Goal: Task Accomplishment & Management: Complete application form

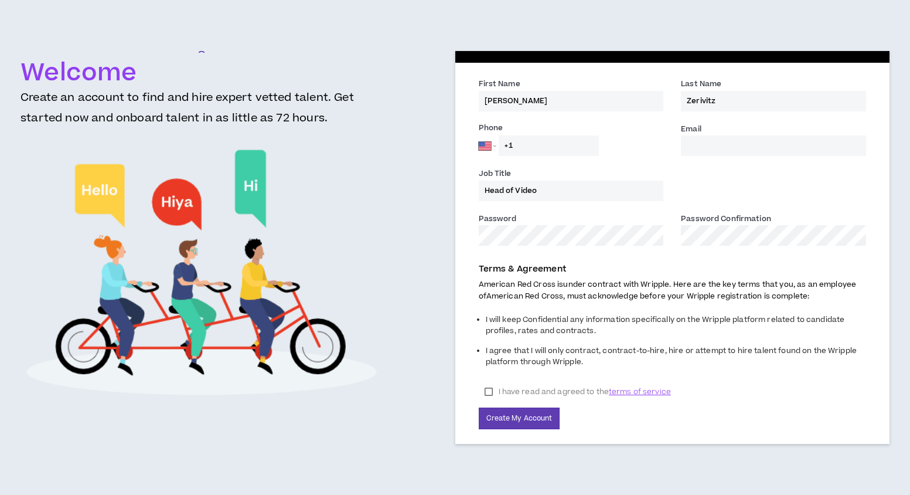
select select "US"
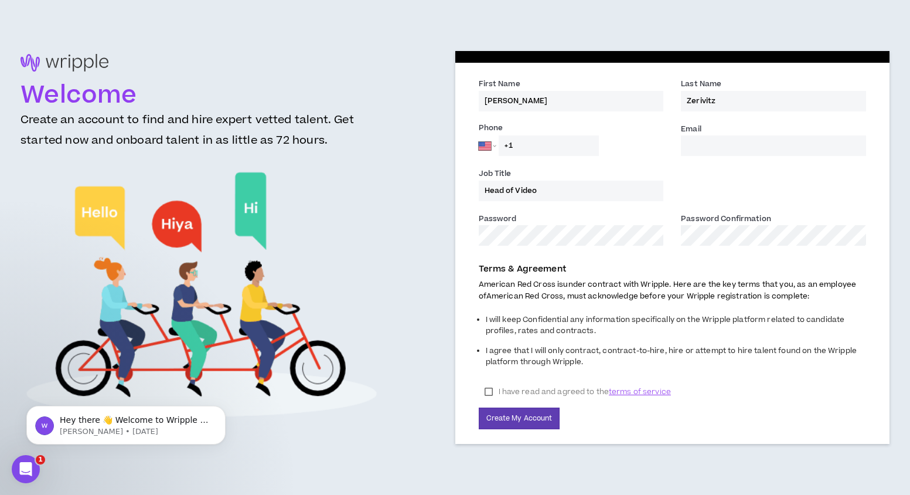
type input "[PERSON_NAME][EMAIL_ADDRESS][PERSON_NAME][DOMAIN_NAME]"
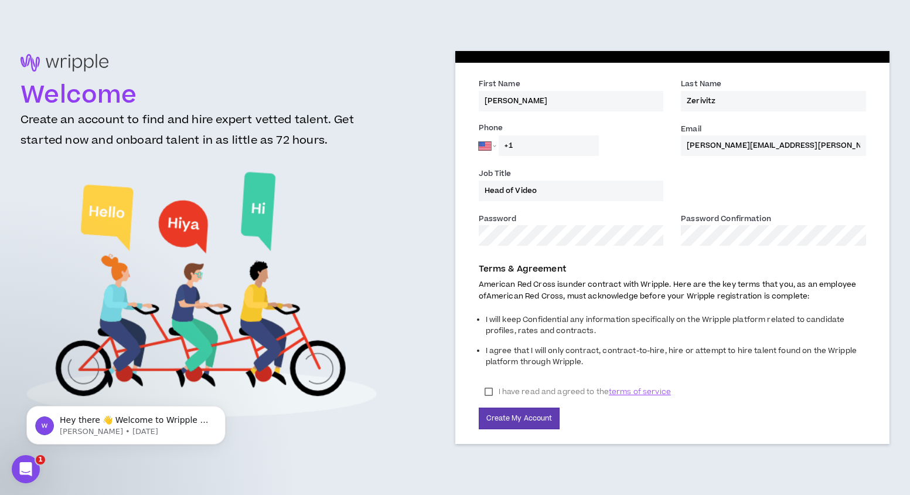
click at [491, 392] on label "I have read and agreed to the terms of service" at bounding box center [578, 392] width 198 height 18
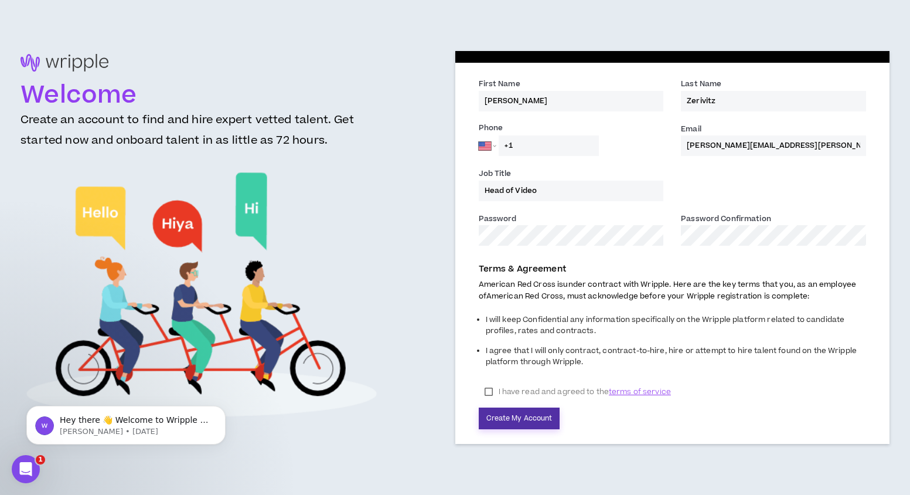
click at [521, 419] on button "Create My Account" at bounding box center [519, 418] width 81 height 22
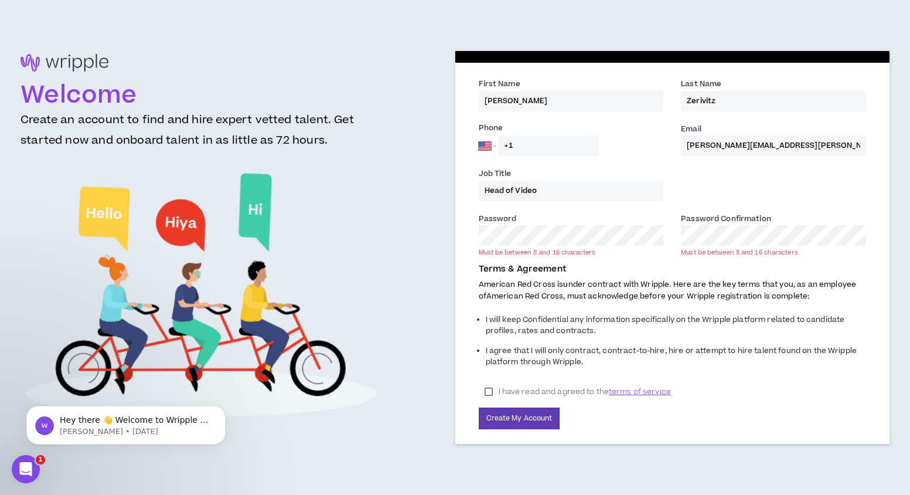
click at [474, 229] on div "Password * Must be between 8 and 16 characters" at bounding box center [571, 233] width 203 height 43
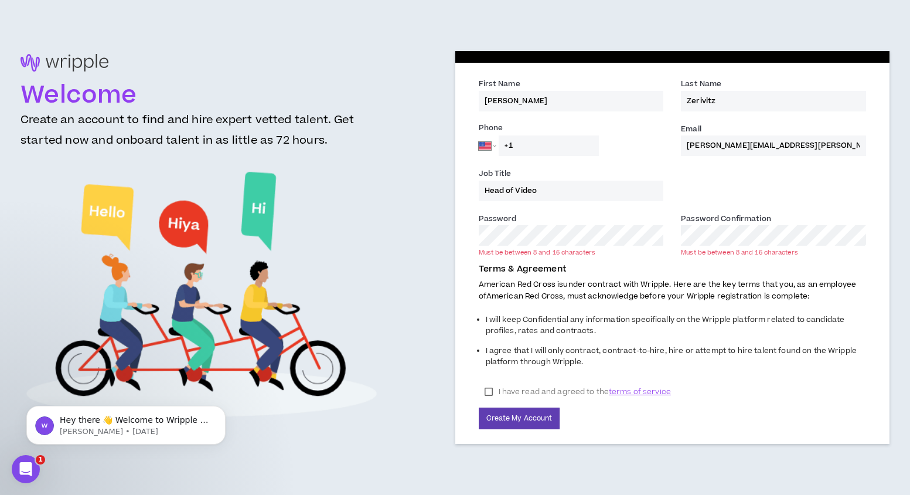
click at [713, 366] on li "I agree that I will only contract, contract-to-hire, hire or attempt to hire ta…" at bounding box center [676, 357] width 381 height 31
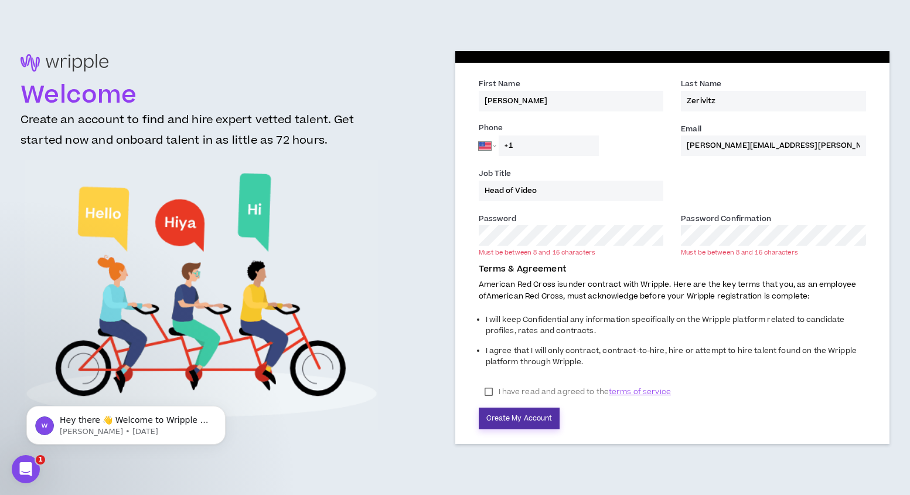
click at [538, 415] on button "Create My Account" at bounding box center [519, 418] width 81 height 22
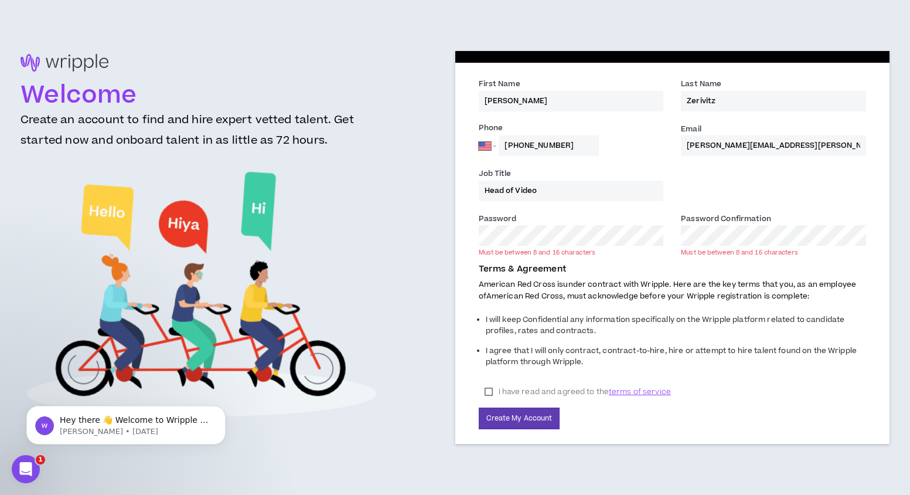
type input "[PHONE_NUMBER]"
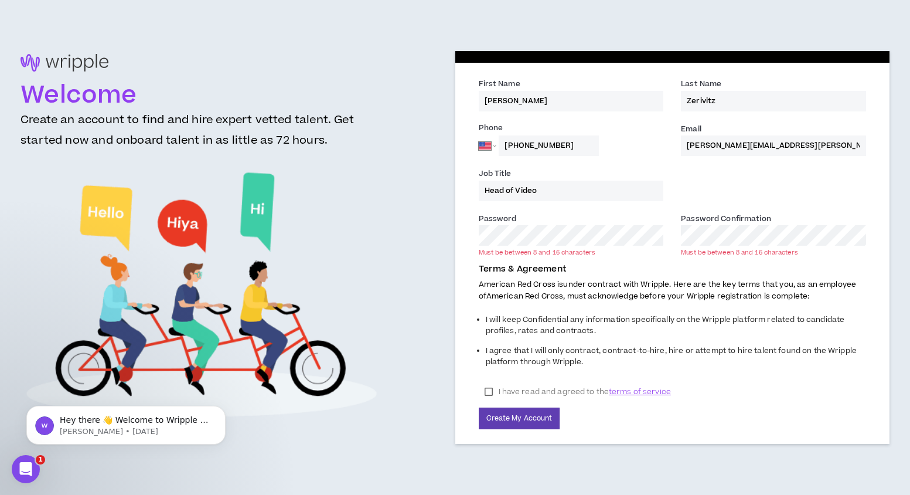
click at [610, 359] on li "I agree that I will only contract, contract-to-hire, hire or attempt to hire ta…" at bounding box center [676, 357] width 381 height 31
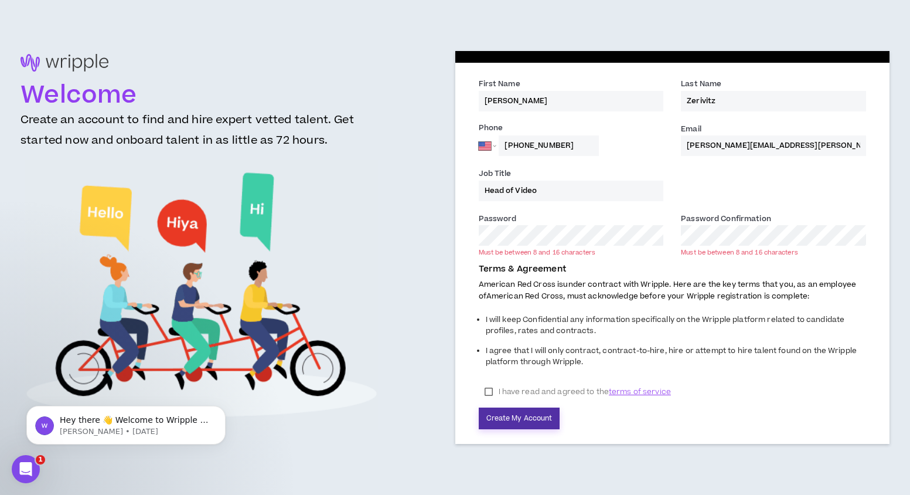
click at [526, 421] on button "Create My Account" at bounding box center [519, 418] width 81 height 22
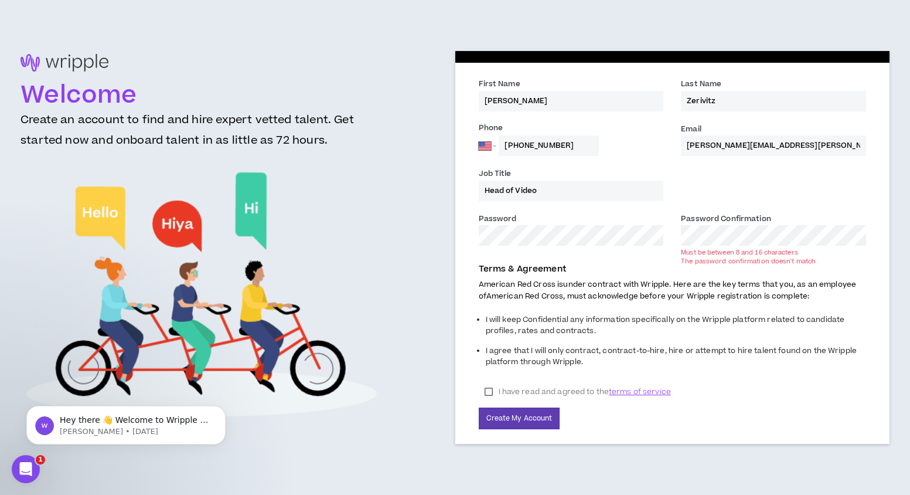
click at [446, 234] on div "Welcome Create an account to find and hire expert vetted talent. Get started no…" at bounding box center [455, 247] width 869 height 392
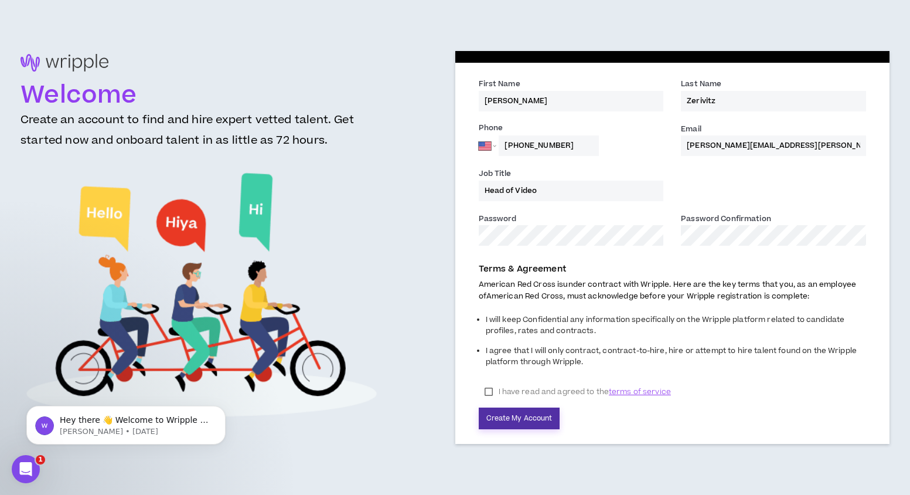
click at [526, 419] on button "Create My Account" at bounding box center [519, 418] width 81 height 22
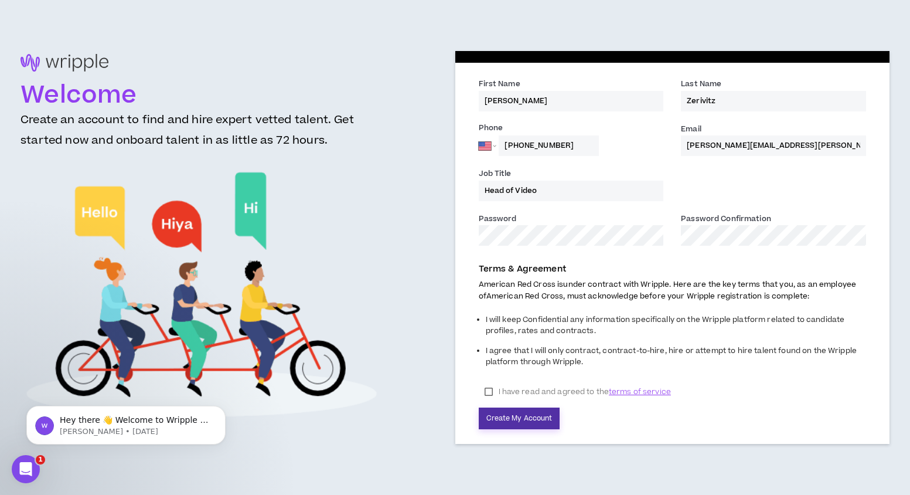
click at [543, 411] on button "Create My Account" at bounding box center [519, 418] width 81 height 22
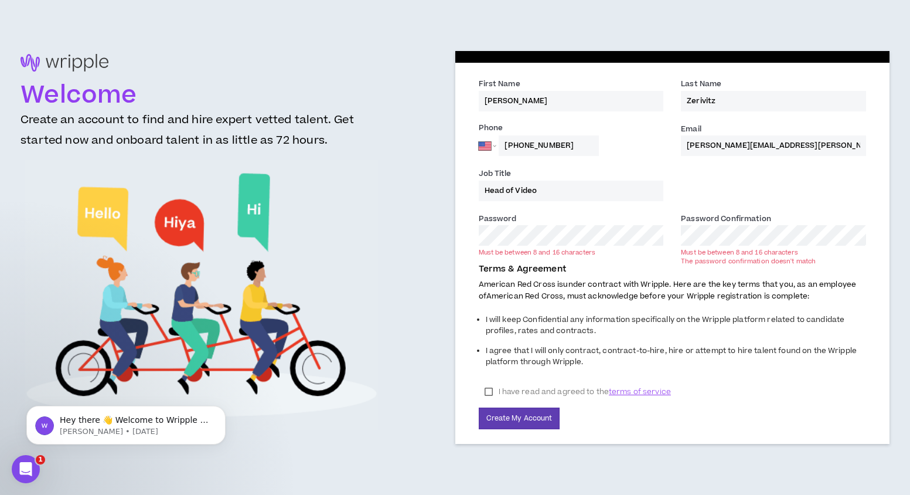
click at [468, 236] on div "First Name * [PERSON_NAME] Last Name * [GEOGRAPHIC_DATA] Phone [GEOGRAPHIC_DATA…" at bounding box center [673, 253] width 435 height 380
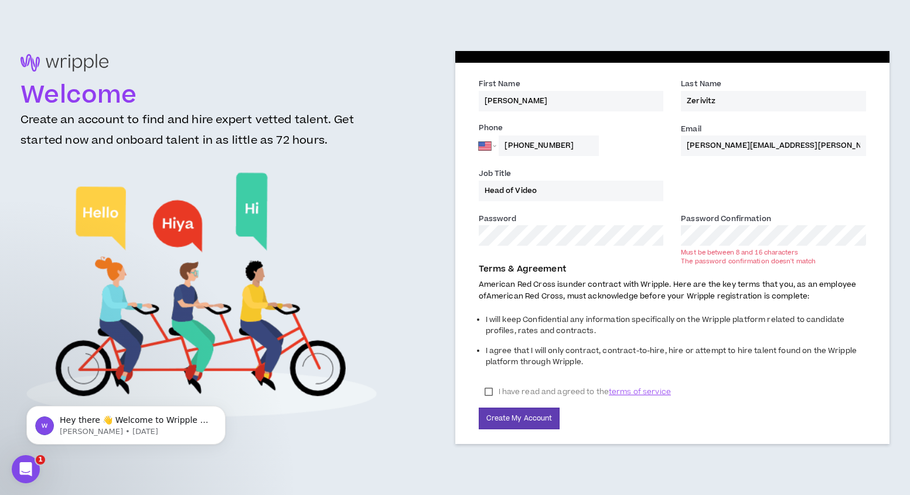
click at [425, 233] on div "Welcome Create an account to find and hire expert vetted talent. Get started no…" at bounding box center [455, 247] width 869 height 392
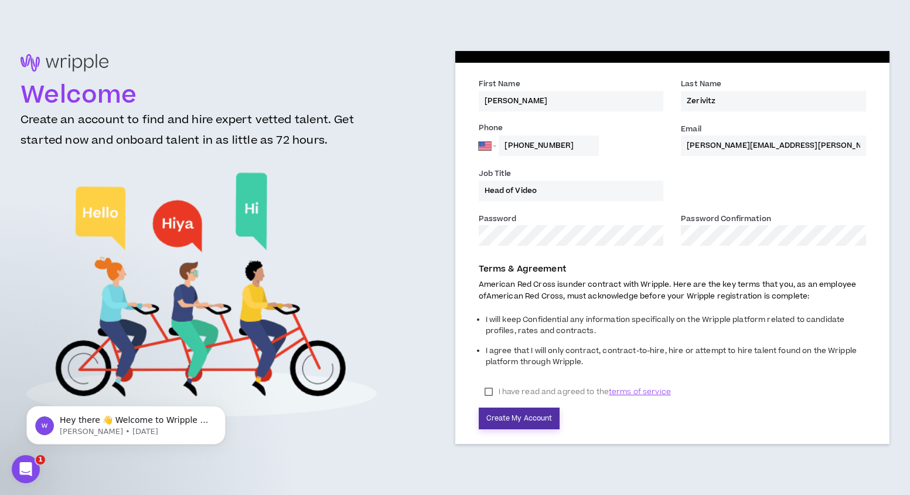
click at [522, 420] on button "Create My Account" at bounding box center [519, 418] width 81 height 22
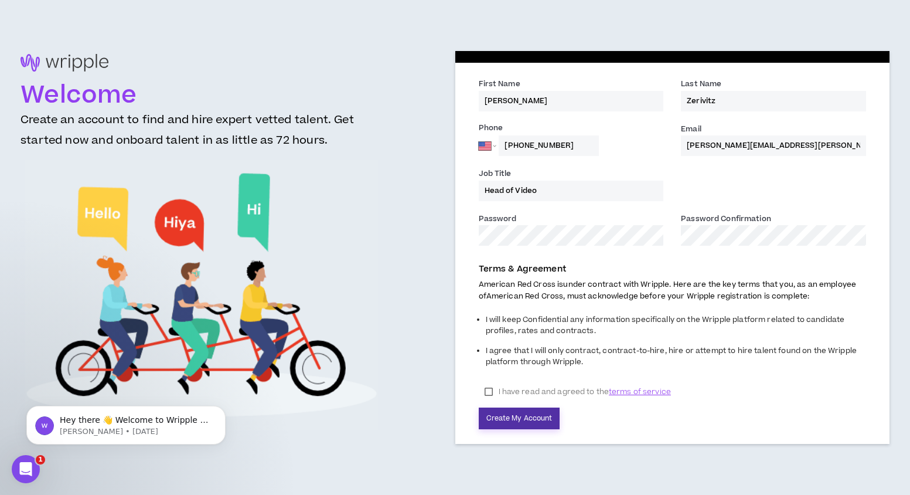
click at [541, 412] on button "Create My Account" at bounding box center [519, 418] width 81 height 22
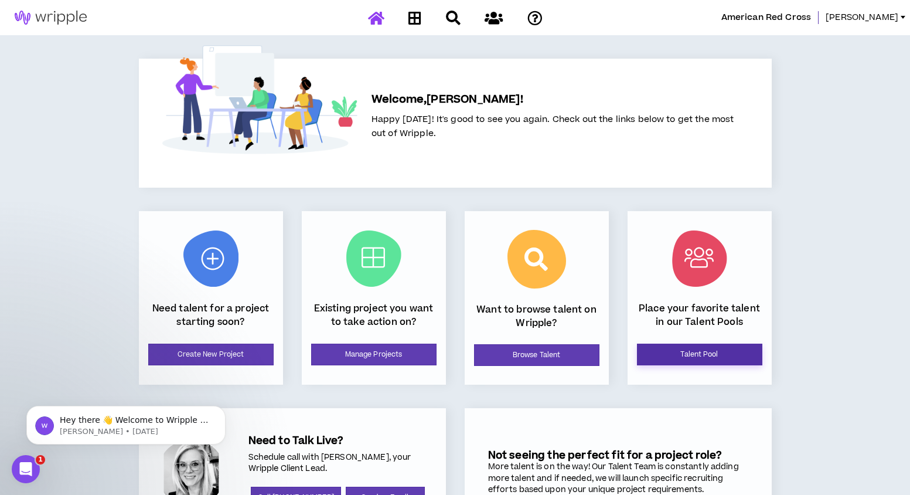
click at [675, 349] on link "Talent Pool" at bounding box center [699, 355] width 125 height 22
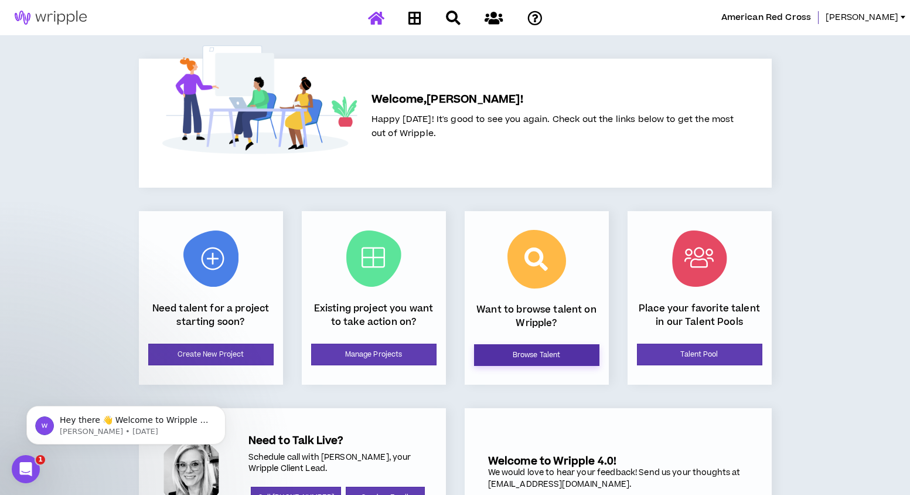
click at [535, 358] on link "Browse Talent" at bounding box center [536, 355] width 125 height 22
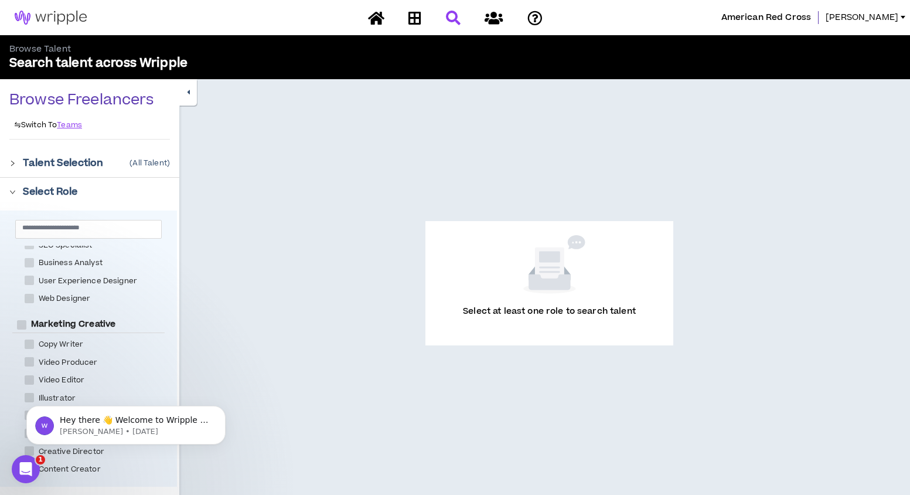
scroll to position [106, 0]
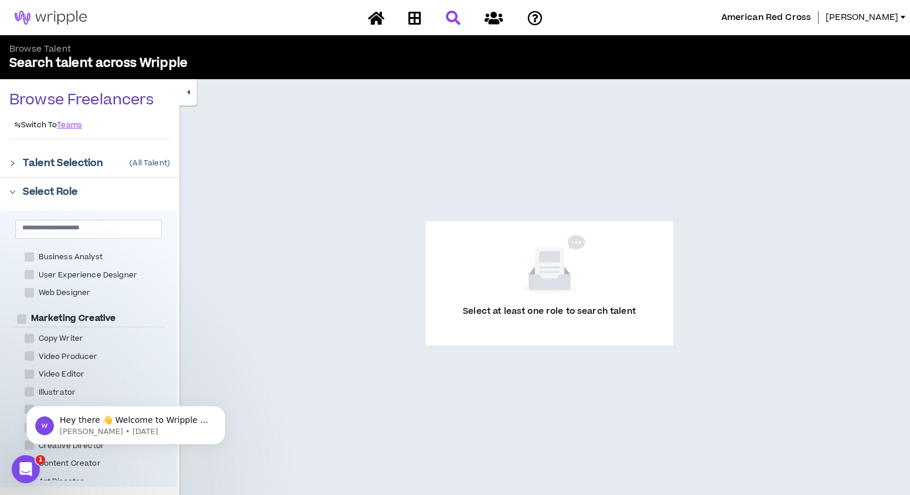
click at [70, 354] on span "Video Producer" at bounding box center [68, 356] width 69 height 11
checkbox Producer "****"
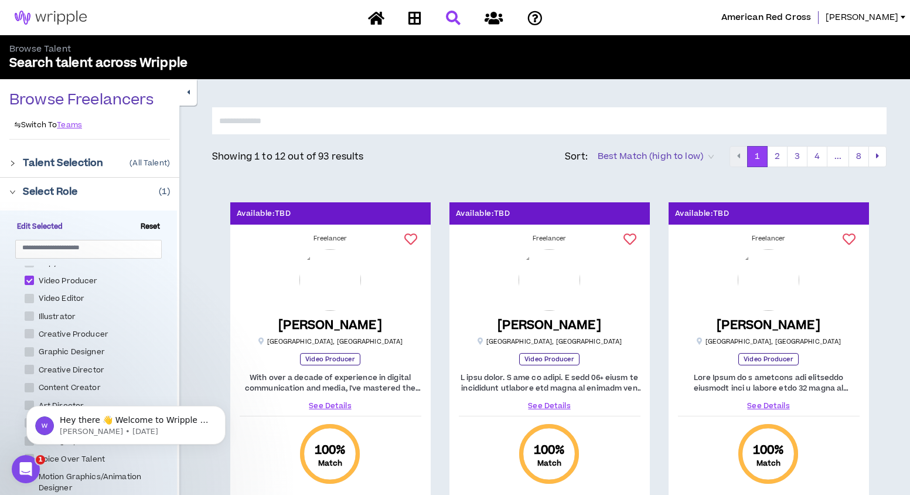
scroll to position [198, 0]
click at [192, 379] on div "Hey there 👋 Welcome to Wripple 🙌 Take a look around! If you have any questions,…" at bounding box center [126, 371] width 216 height 147
click at [219, 410] on icon "Dismiss notification" at bounding box center [222, 409] width 6 height 6
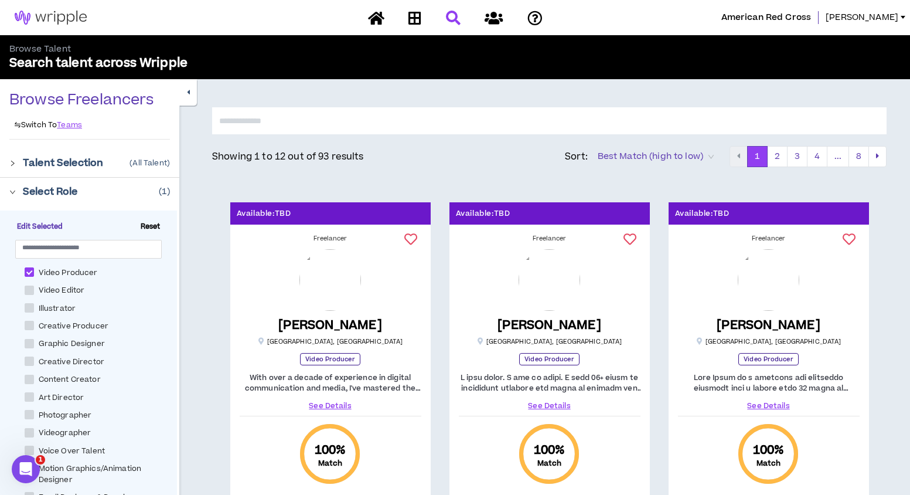
scroll to position [219, 0]
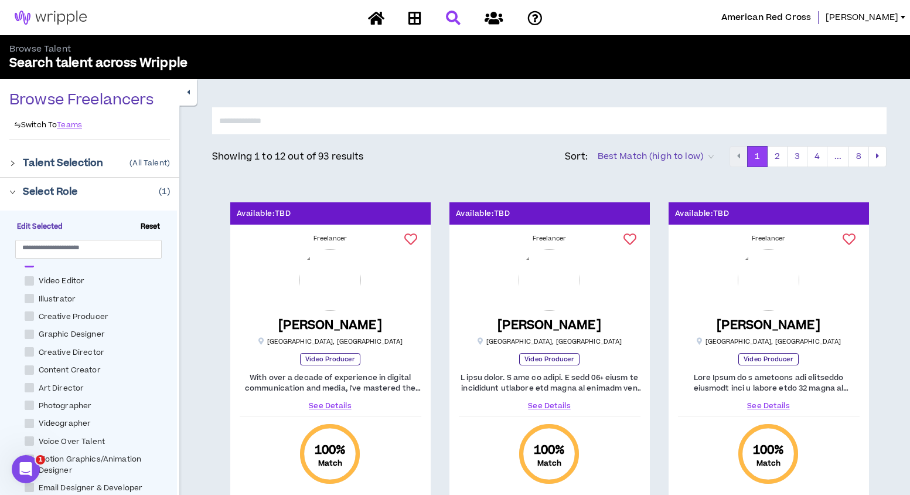
click at [29, 419] on span at bounding box center [29, 423] width 9 height 9
checkbox input "****"
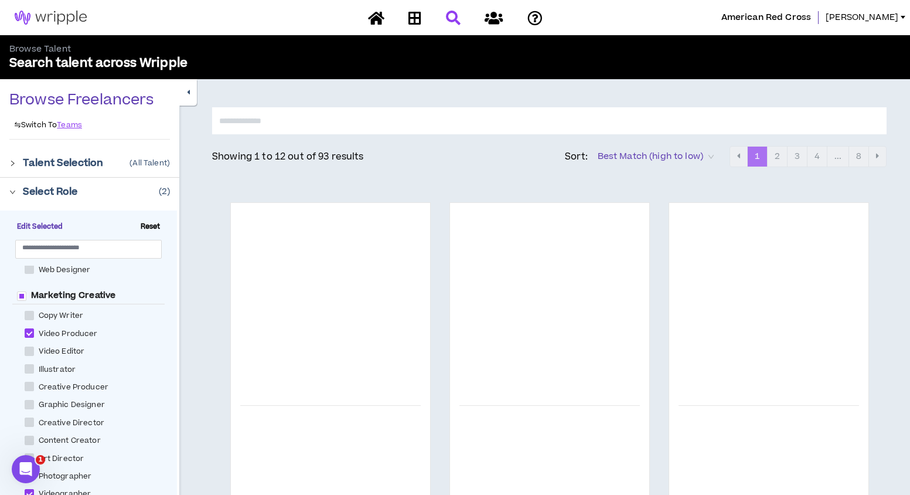
scroll to position [142, 0]
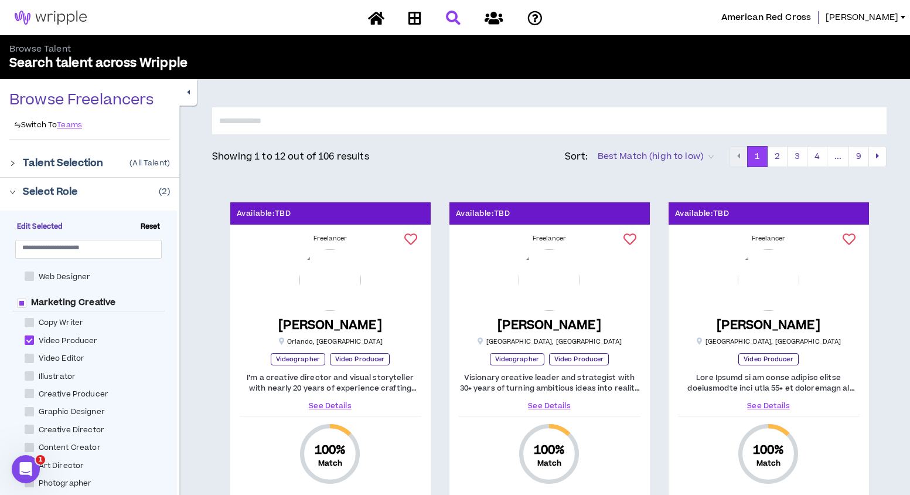
click at [31, 337] on span at bounding box center [29, 339] width 9 height 9
checkbox Producer "*****"
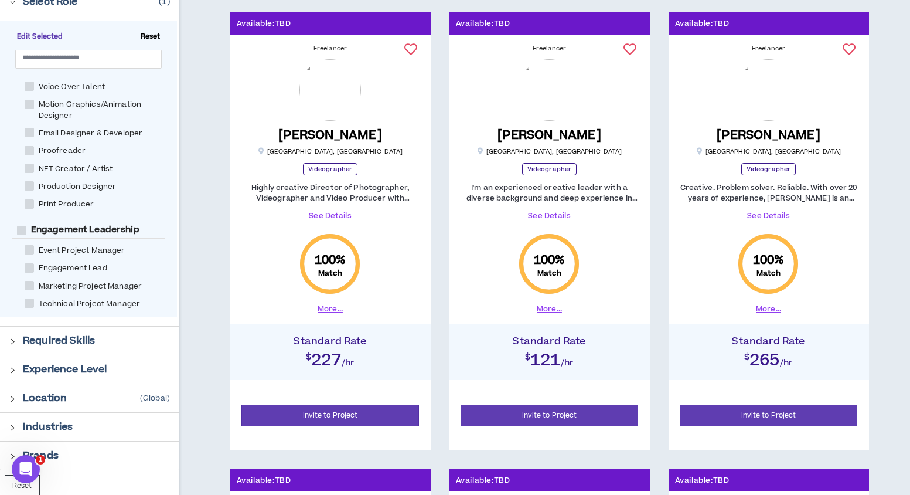
scroll to position [192, 0]
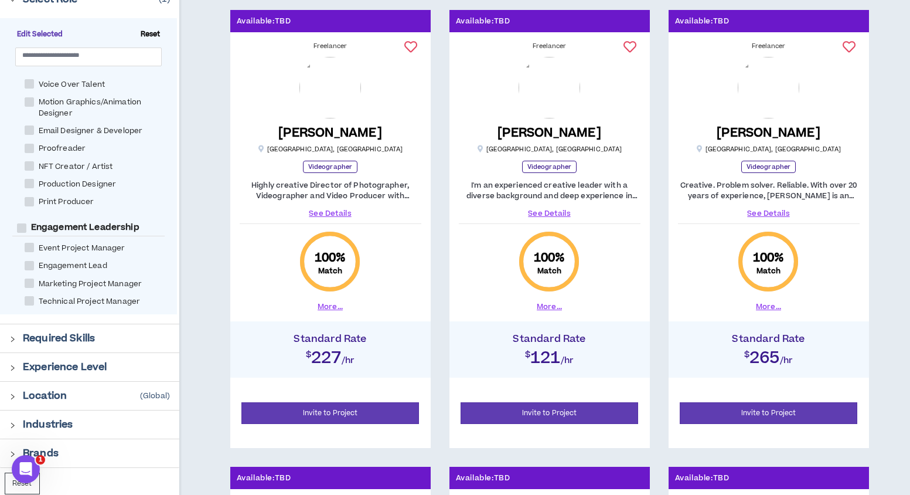
click at [60, 390] on p "Location" at bounding box center [45, 396] width 44 height 14
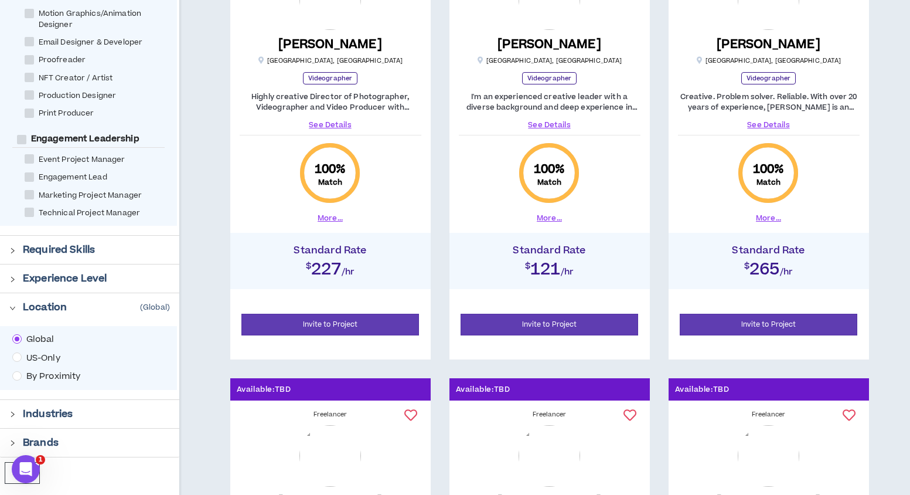
scroll to position [290, 0]
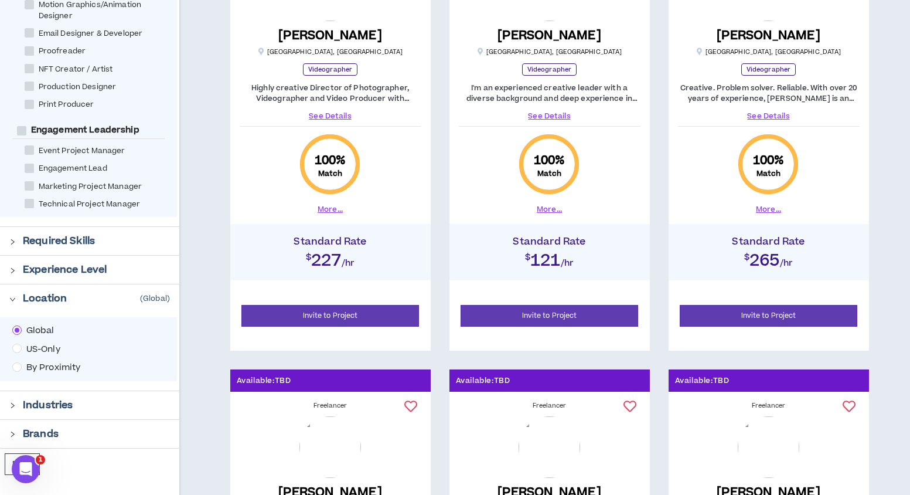
click at [46, 364] on span "By Proximity" at bounding box center [54, 367] width 64 height 13
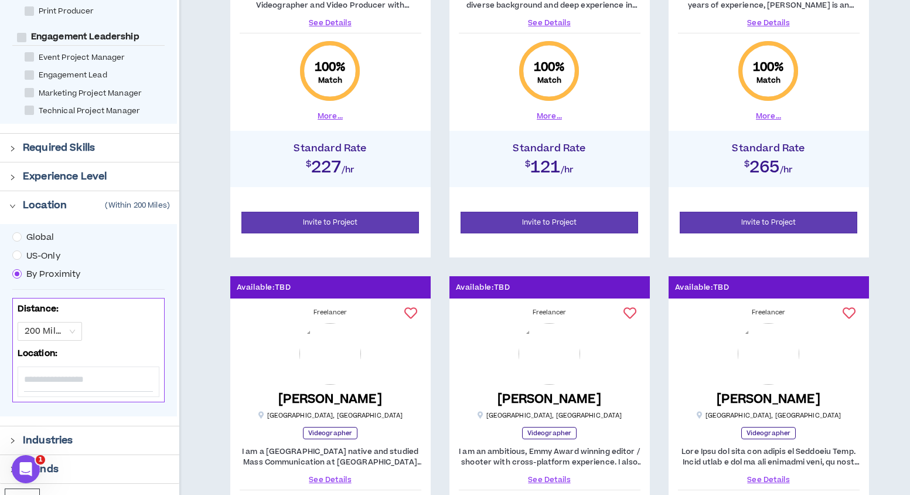
scroll to position [389, 0]
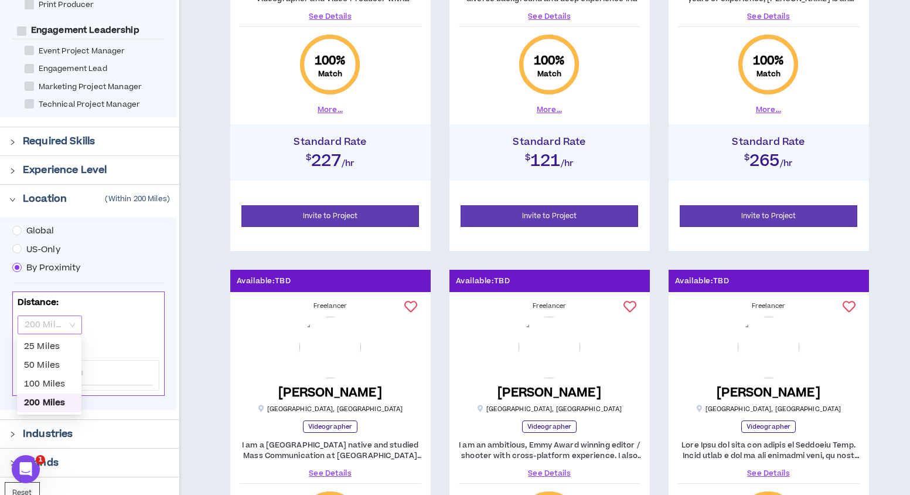
click at [61, 322] on span "200 Miles" at bounding box center [50, 325] width 50 height 18
click at [54, 342] on div "25 Miles" at bounding box center [49, 346] width 50 height 13
click at [68, 368] on input at bounding box center [88, 373] width 129 height 25
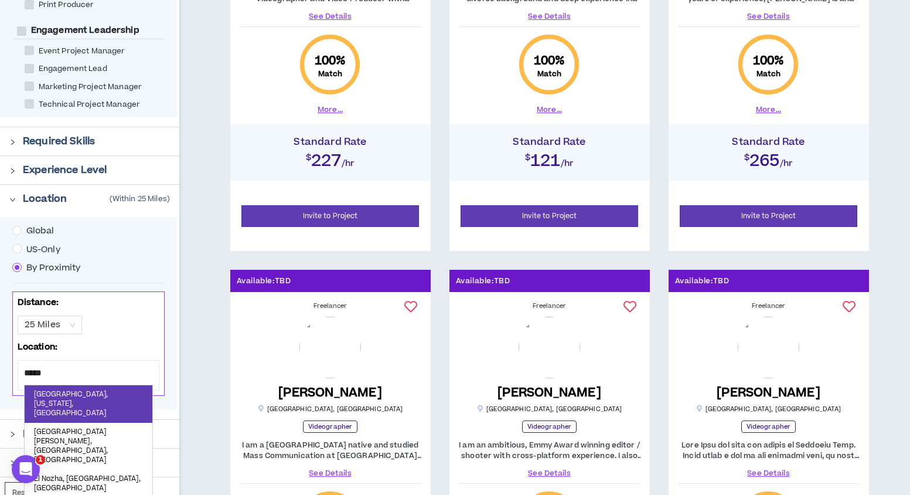
type input "******"
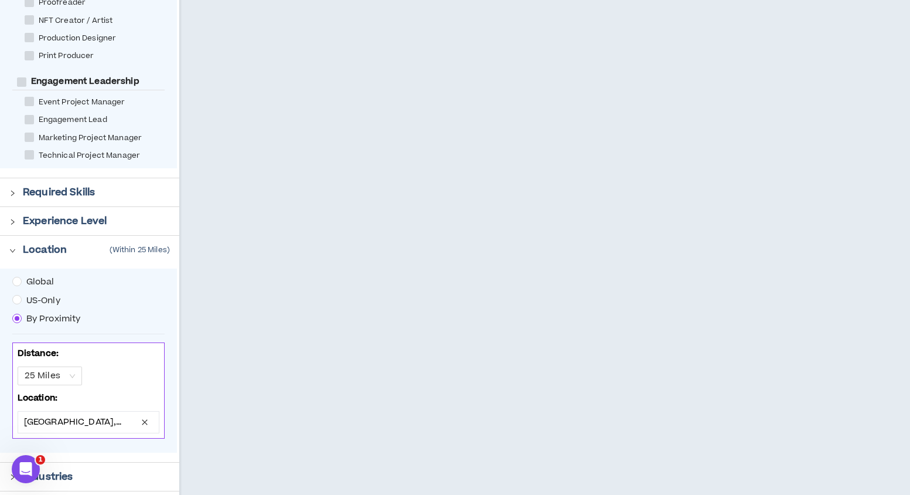
scroll to position [357, 0]
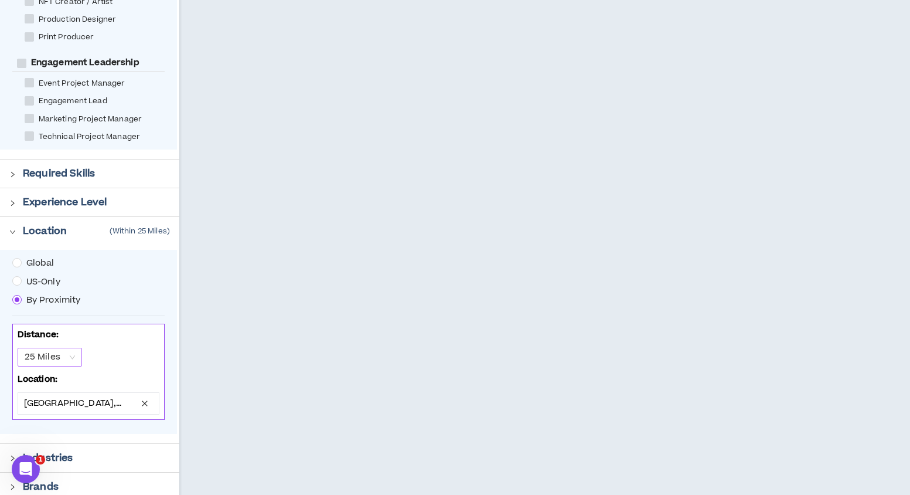
click at [62, 357] on span "25 Miles" at bounding box center [50, 357] width 50 height 18
click at [55, 414] on div "100 Miles" at bounding box center [49, 416] width 50 height 13
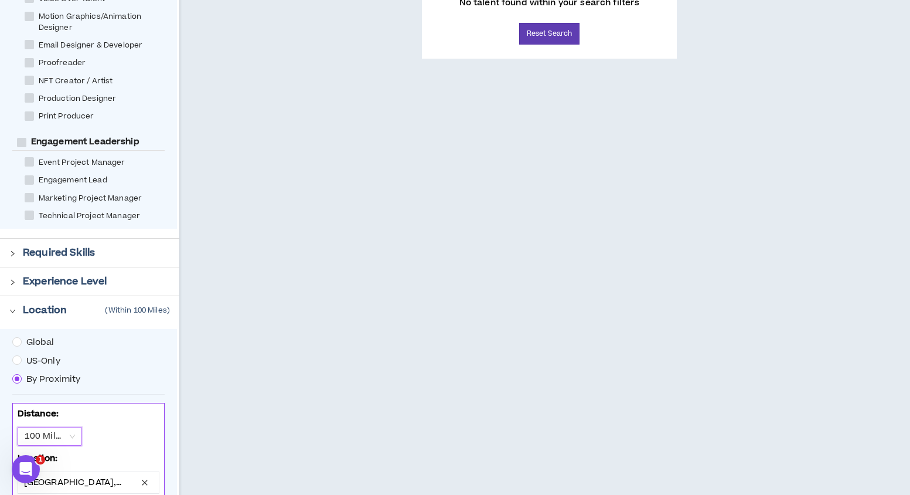
scroll to position [340, 0]
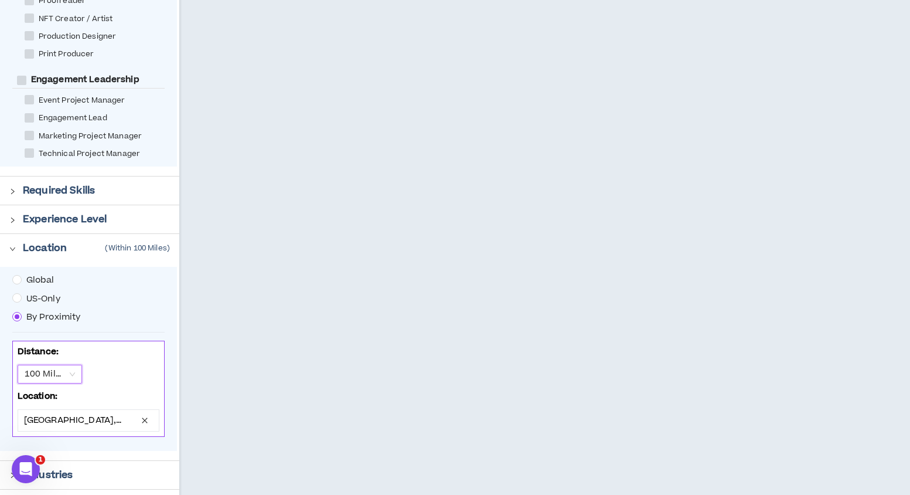
click at [63, 373] on span "100 Miles" at bounding box center [50, 374] width 50 height 18
click at [59, 446] on div "200 Miles" at bounding box center [49, 452] width 50 height 13
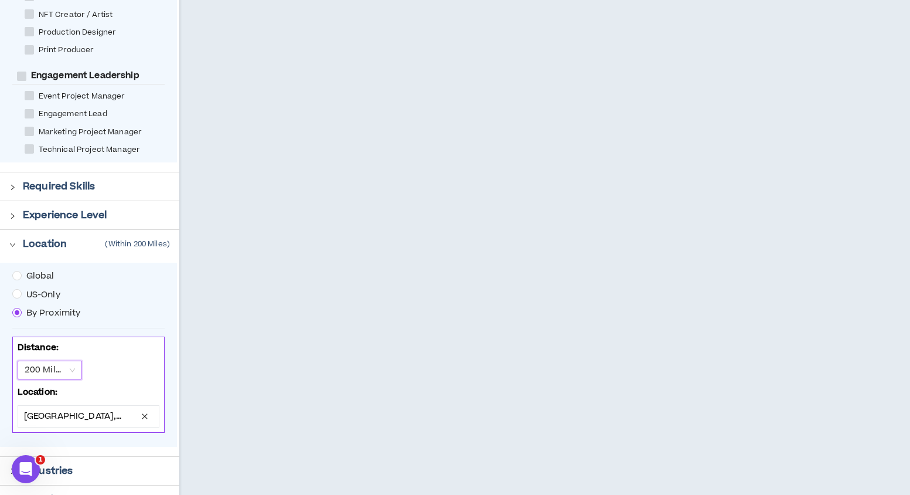
scroll to position [359, 0]
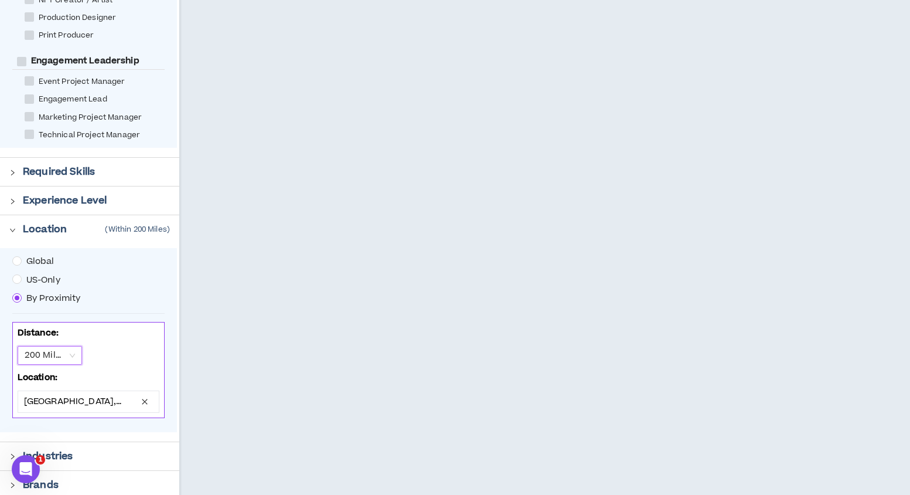
click at [66, 356] on span "200 Miles" at bounding box center [50, 355] width 50 height 18
click at [57, 372] on div "25 Miles" at bounding box center [49, 377] width 50 height 13
click at [147, 400] on icon "close" at bounding box center [144, 401] width 7 height 7
click at [118, 401] on input at bounding box center [88, 403] width 129 height 25
type input "***"
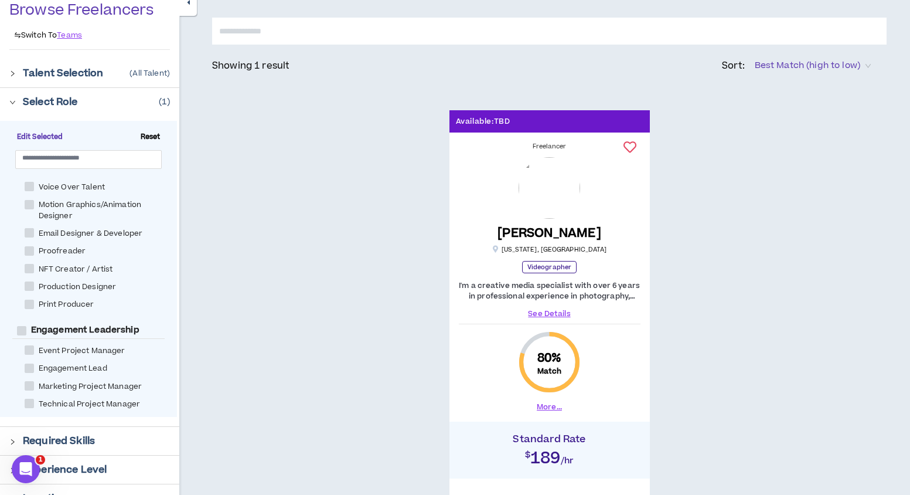
scroll to position [93, 0]
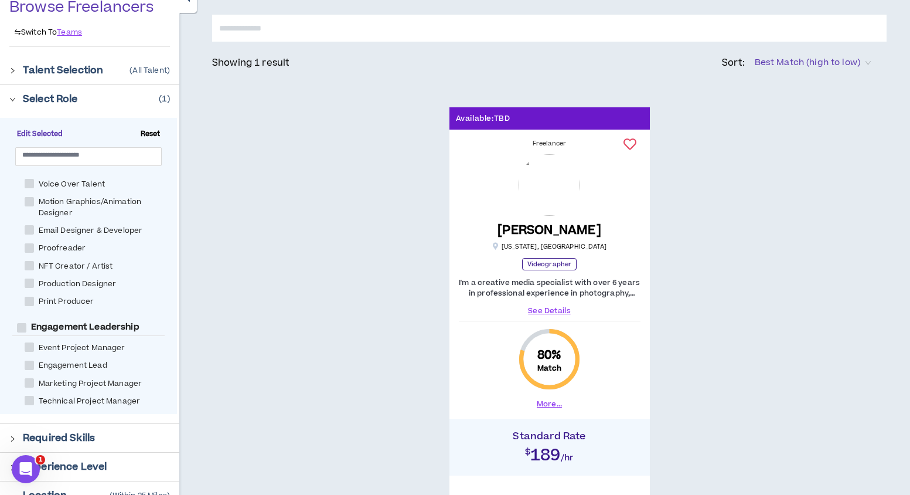
click at [546, 205] on img at bounding box center [550, 185] width 62 height 62
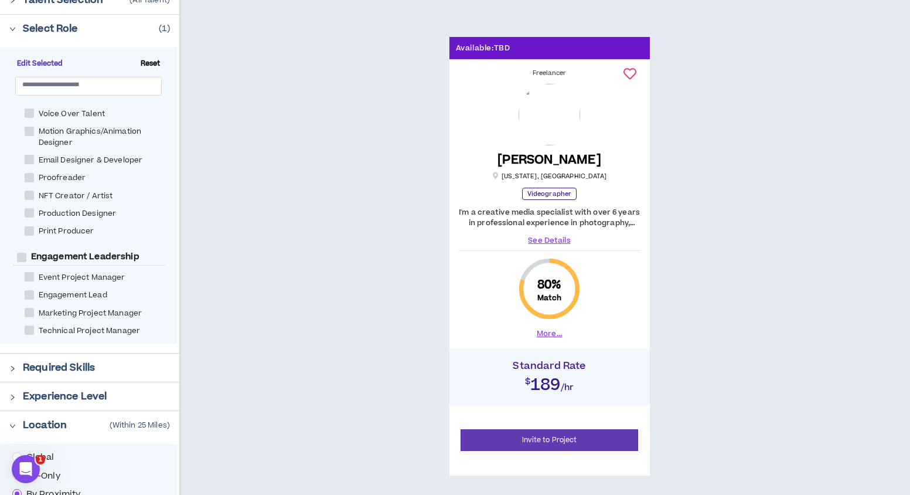
scroll to position [172, 0]
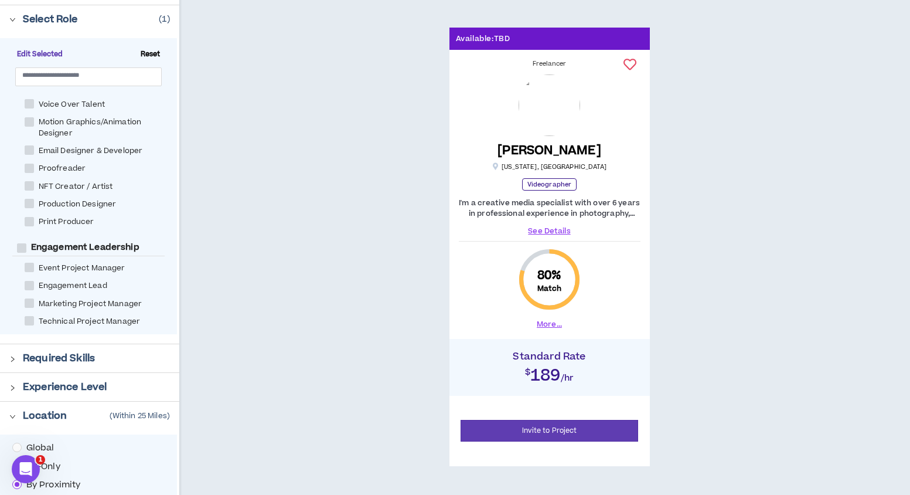
click at [545, 232] on link "See Details" at bounding box center [550, 231] width 182 height 11
